Goal: Task Accomplishment & Management: Use online tool/utility

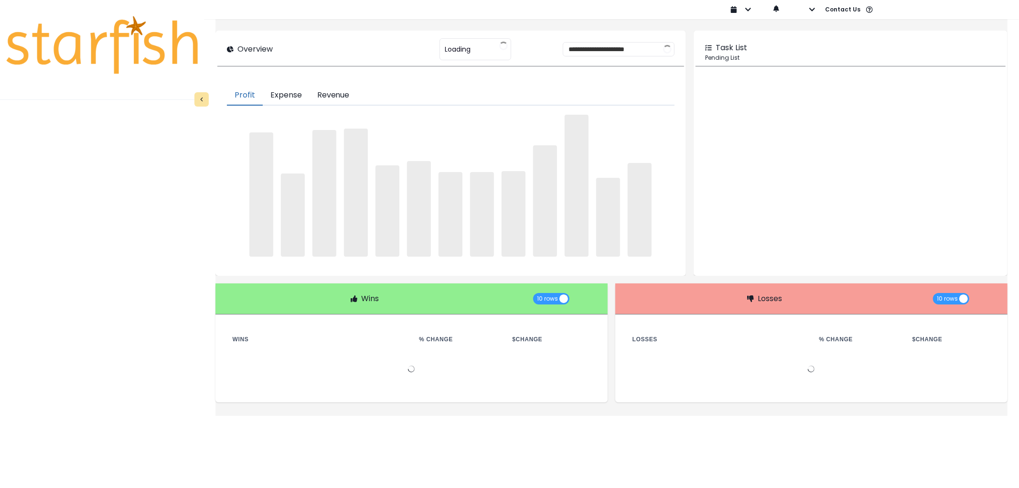
type input "********"
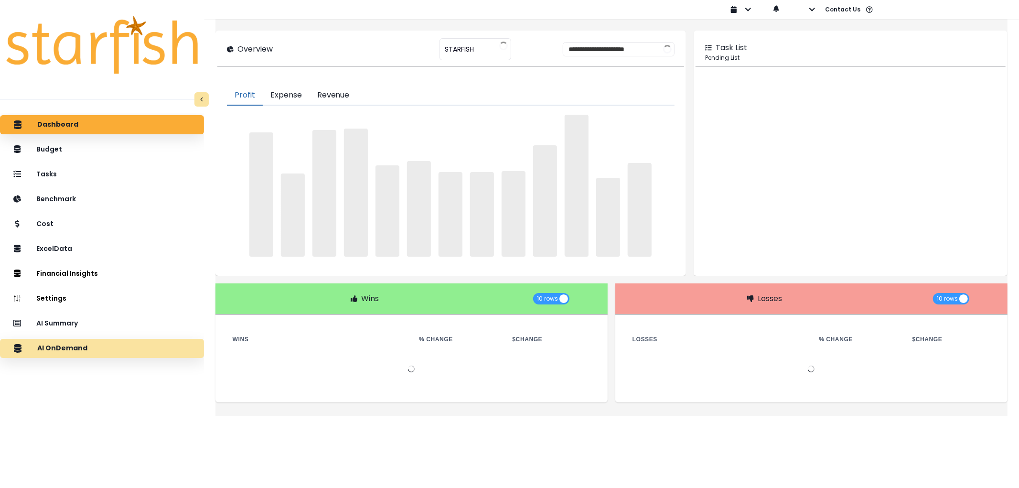
click at [80, 345] on p "AI OnDemand" at bounding box center [62, 348] width 50 height 9
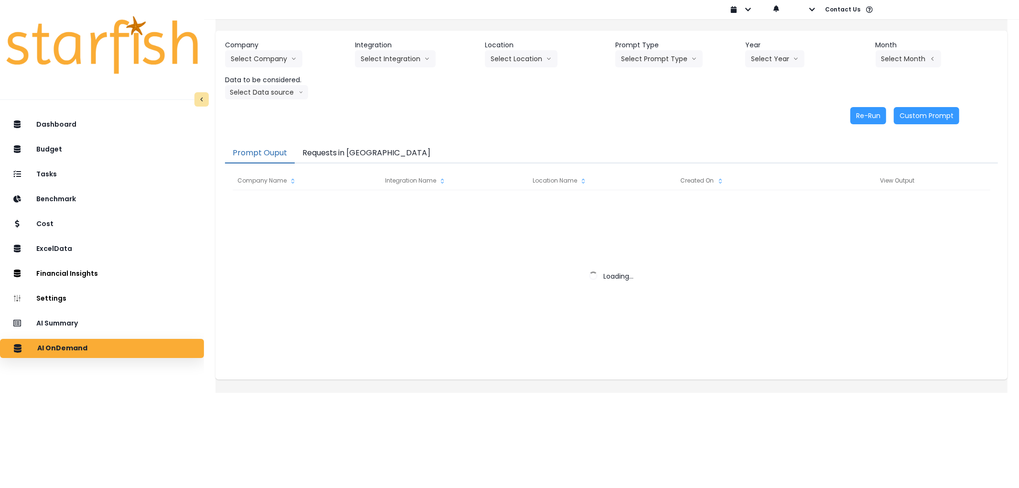
click at [341, 158] on button "Requests in [GEOGRAPHIC_DATA]" at bounding box center [367, 153] width 144 height 20
